Goal: Check status: Check status

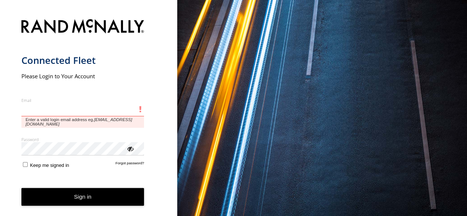
click at [44, 111] on input "Email" at bounding box center [82, 109] width 123 height 13
paste input "**********"
type input "**********"
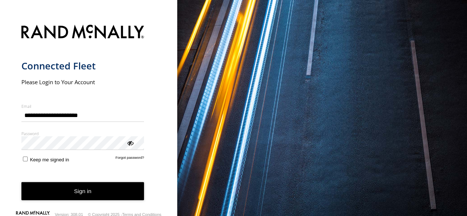
click at [85, 186] on button "Sign in" at bounding box center [82, 191] width 123 height 18
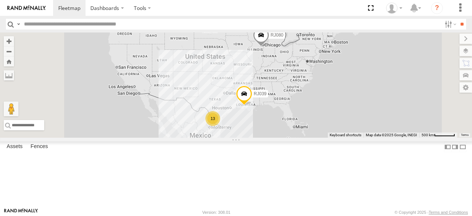
click at [0, 0] on div "TRAFFIX" at bounding box center [0, 0] width 0 height 0
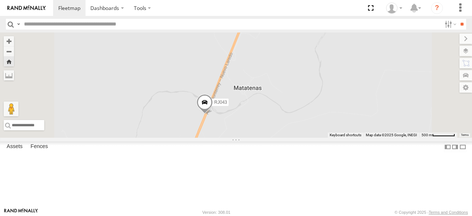
click at [213, 114] on span at bounding box center [205, 104] width 16 height 20
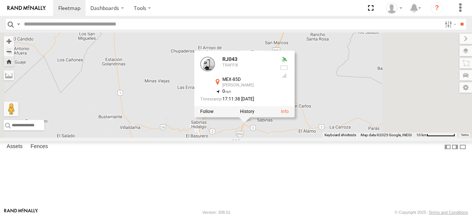
drag, startPoint x: 444, startPoint y: 168, endPoint x: 397, endPoint y: 142, distance: 52.8
click at [405, 138] on div "RJ043 RJ043 TRAFFIX MEX-85D [PERSON_NAME] 26.51431 , -100.00648 0 17:11:38 [DAT…" at bounding box center [236, 84] width 472 height 105
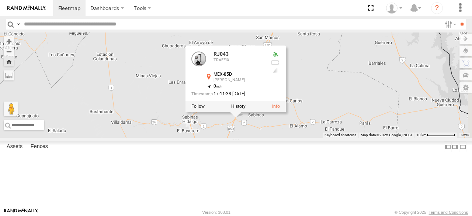
click at [359, 138] on div "RJ043 RJ043 TRAFFIX MEX-85D [PERSON_NAME] 26.51431 , -100.00648 0 17:11:38 [DAT…" at bounding box center [236, 84] width 472 height 105
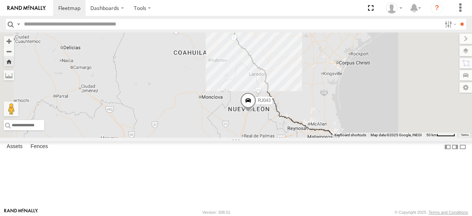
drag, startPoint x: 377, startPoint y: 178, endPoint x: 349, endPoint y: 139, distance: 48.2
click at [349, 138] on div "RJ043" at bounding box center [236, 84] width 472 height 105
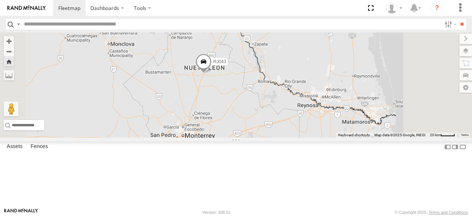
drag, startPoint x: 313, startPoint y: 123, endPoint x: 329, endPoint y: 144, distance: 26.6
click at [329, 138] on div "RJ043" at bounding box center [236, 84] width 472 height 105
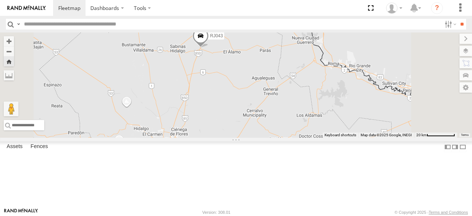
drag, startPoint x: 327, startPoint y: 143, endPoint x: 331, endPoint y: 151, distance: 8.8
click at [331, 138] on div "RJ043" at bounding box center [236, 84] width 472 height 105
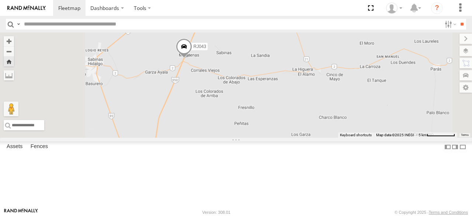
drag, startPoint x: 291, startPoint y: 104, endPoint x: 299, endPoint y: 182, distance: 77.8
click at [299, 138] on div "RJ043" at bounding box center [236, 84] width 472 height 105
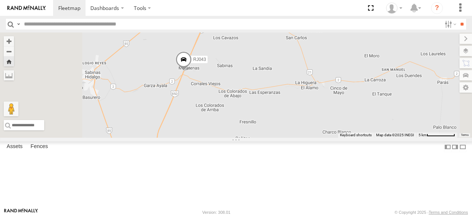
click at [192, 71] on span at bounding box center [184, 61] width 16 height 20
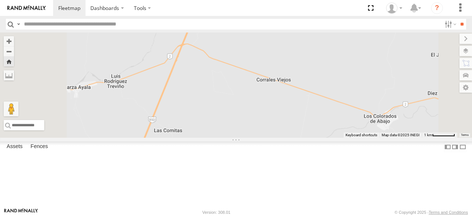
drag, startPoint x: 312, startPoint y: 126, endPoint x: 299, endPoint y: 186, distance: 61.8
click at [299, 138] on div "RJ043 RJ043 TRAFFIX MEX-85D [PERSON_NAME] 26.51431 , -100.00648 0 17:11:38 [DAT…" at bounding box center [236, 84] width 472 height 105
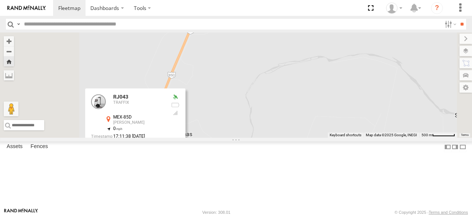
click at [320, 138] on div "RJ043 RJ043 TRAFFIX MEX-85D [PERSON_NAME] 26.51431 , -100.00648 0 17:11:38 [DAT…" at bounding box center [236, 84] width 472 height 105
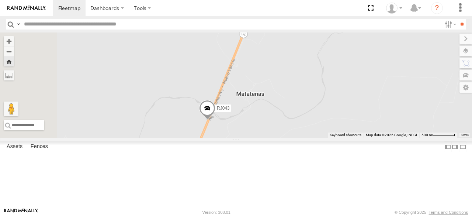
drag, startPoint x: 367, startPoint y: 142, endPoint x: 398, endPoint y: 120, distance: 37.9
click at [398, 120] on div "RJ043" at bounding box center [236, 84] width 472 height 105
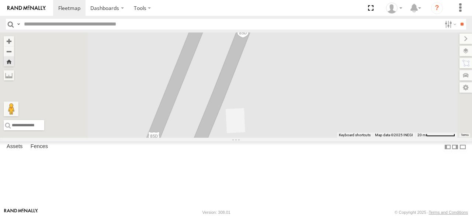
drag, startPoint x: 352, startPoint y: 175, endPoint x: 343, endPoint y: 213, distance: 39.0
click at [346, 214] on body "Dashboards ?" at bounding box center [236, 108] width 472 height 216
